Goal: Information Seeking & Learning: Find specific fact

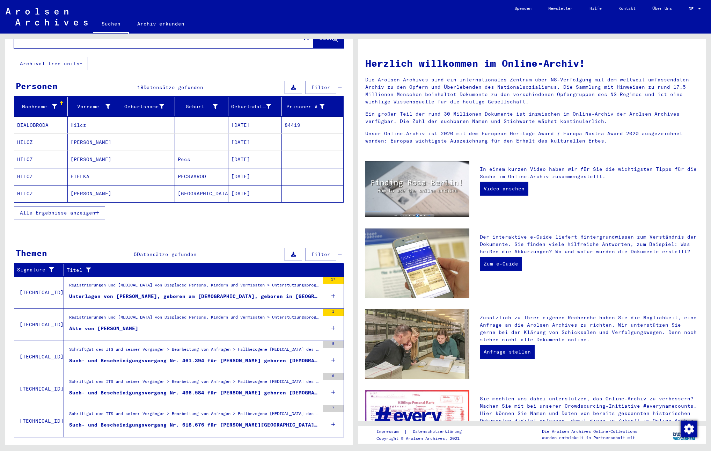
scroll to position [37, 0]
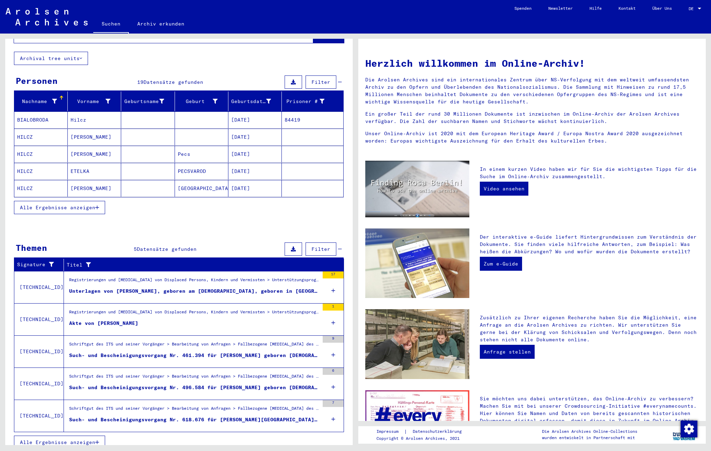
click at [692, 5] on div "DE DE" at bounding box center [696, 7] width 14 height 12
click at [684, 14] on span "English" at bounding box center [681, 12] width 17 height 5
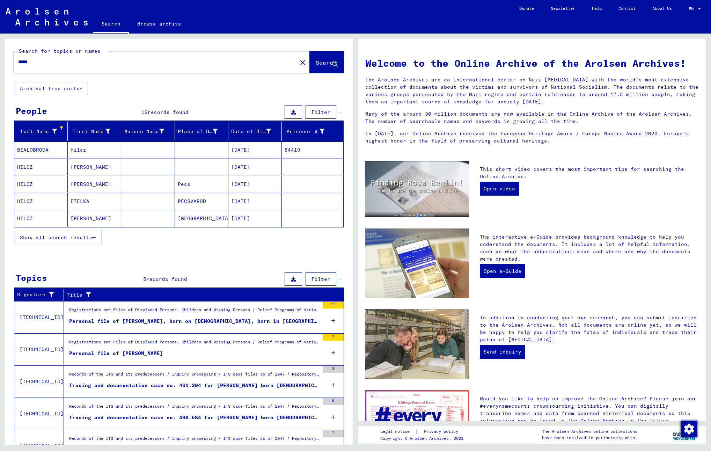
click at [89, 236] on span "Show all search results" at bounding box center [56, 237] width 72 height 6
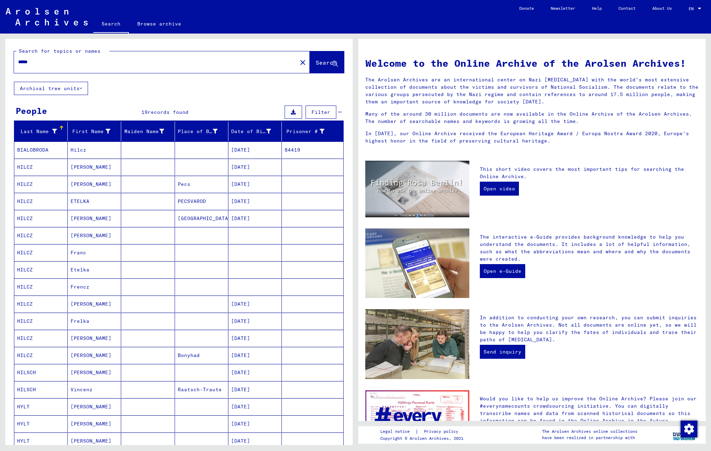
drag, startPoint x: 41, startPoint y: 61, endPoint x: 10, endPoint y: 61, distance: 30.7
click at [10, 61] on div "Search for topics or names ***** close Search" at bounding box center [178, 60] width 347 height 43
type input "**********"
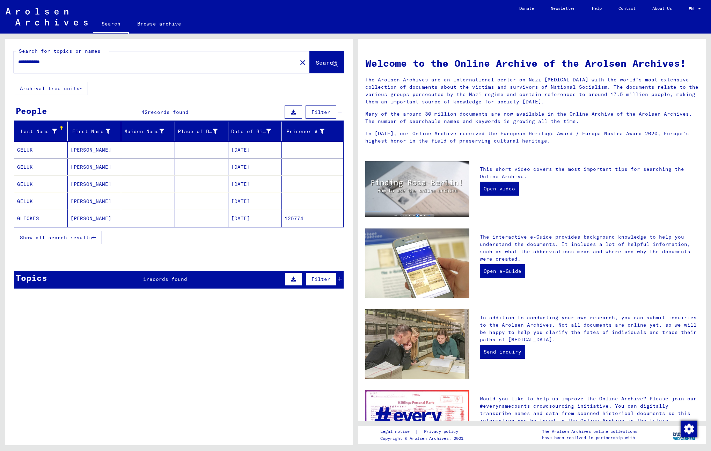
click at [43, 238] on span "Show all search results" at bounding box center [56, 237] width 72 height 6
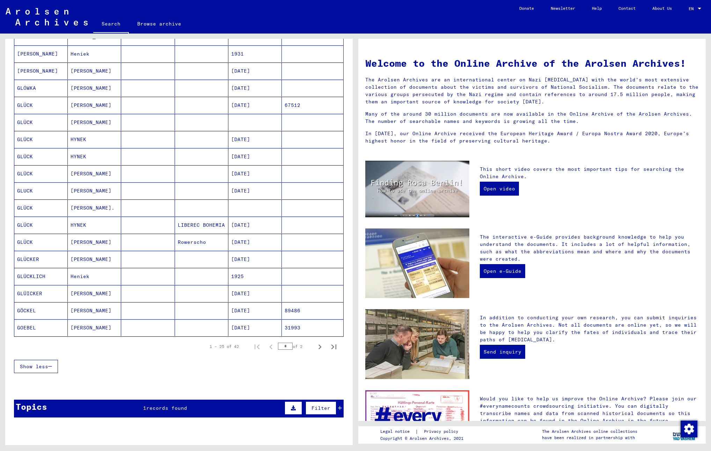
scroll to position [236, 0]
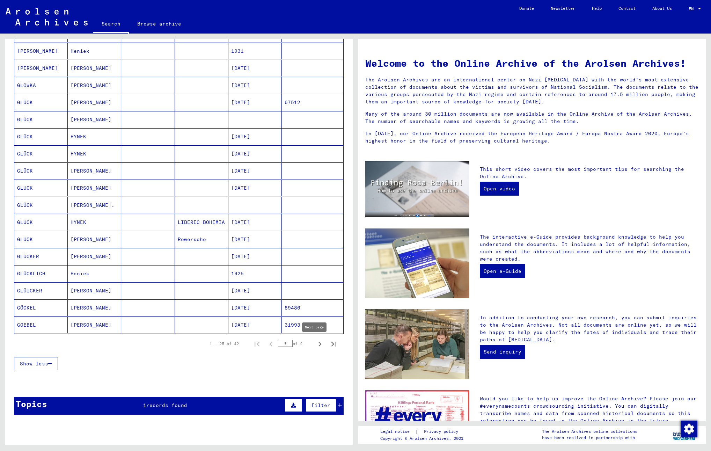
click at [316, 341] on icon "Next page" at bounding box center [320, 344] width 10 height 10
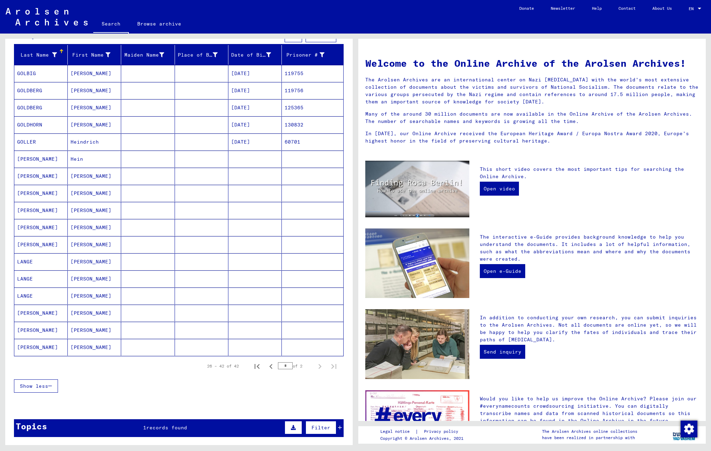
scroll to position [119, 0]
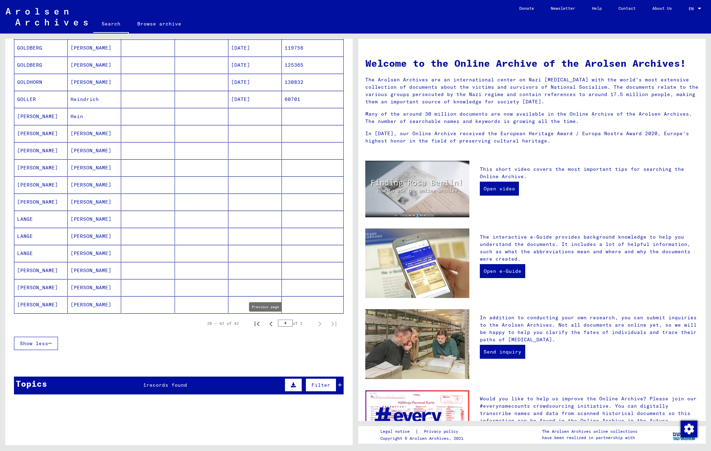
click at [266, 324] on icon "Previous page" at bounding box center [271, 324] width 10 height 10
type input "*"
